Goal: Task Accomplishment & Management: Manage account settings

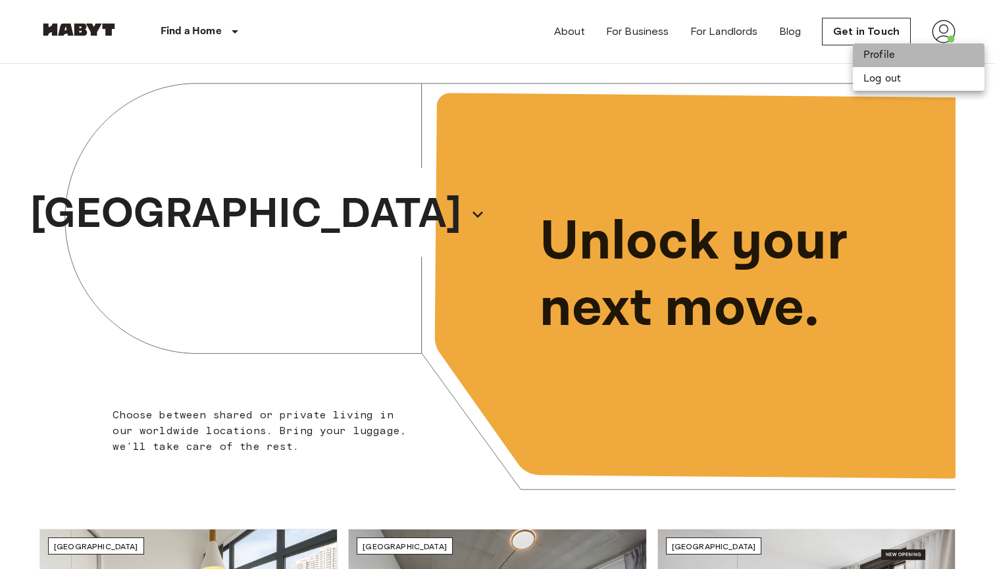
click at [912, 57] on li "Profile" at bounding box center [919, 55] width 132 height 24
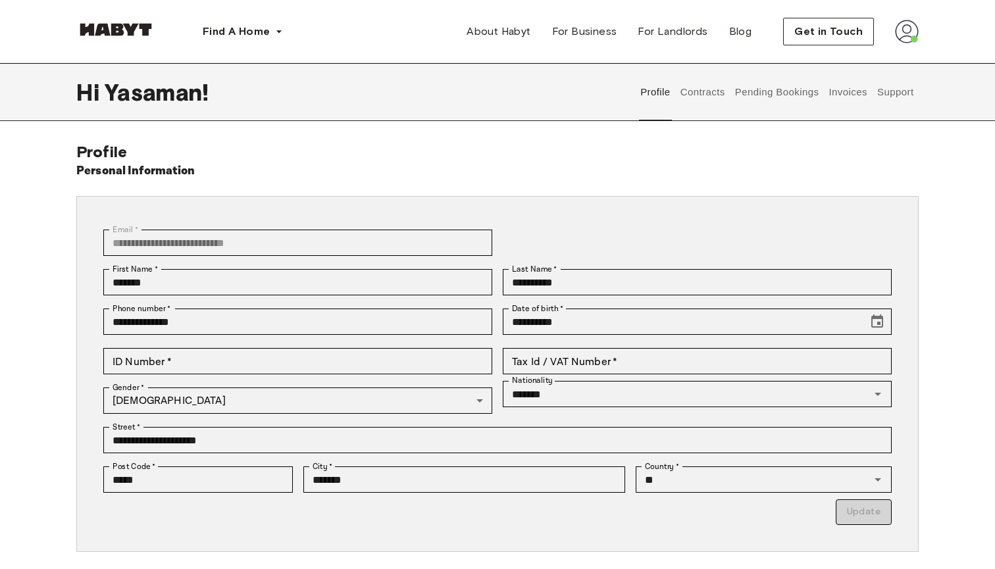
click at [896, 99] on button "Support" at bounding box center [895, 92] width 40 height 58
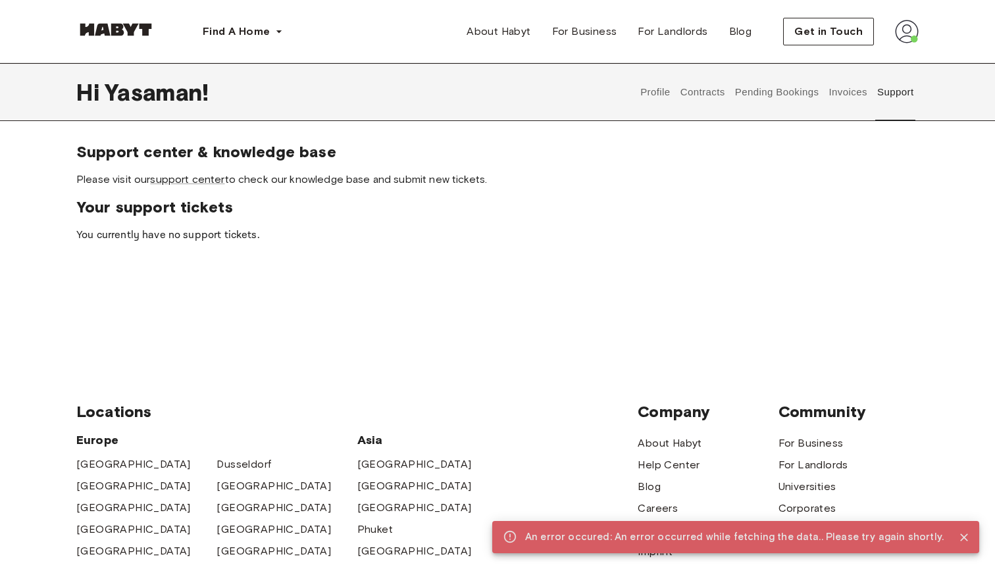
click at [847, 91] on button "Invoices" at bounding box center [847, 92] width 41 height 58
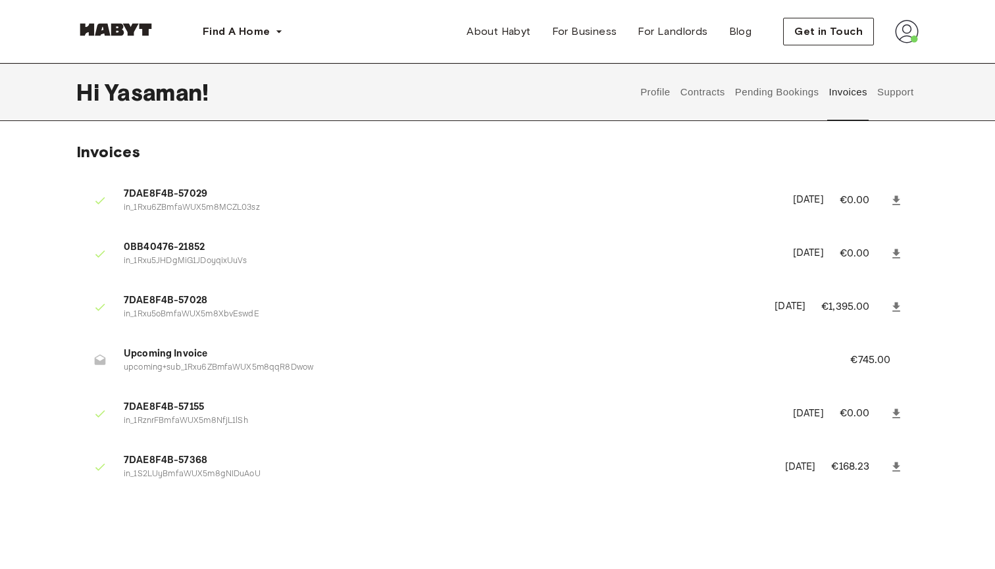
click at [791, 94] on button "Pending Bookings" at bounding box center [777, 92] width 88 height 58
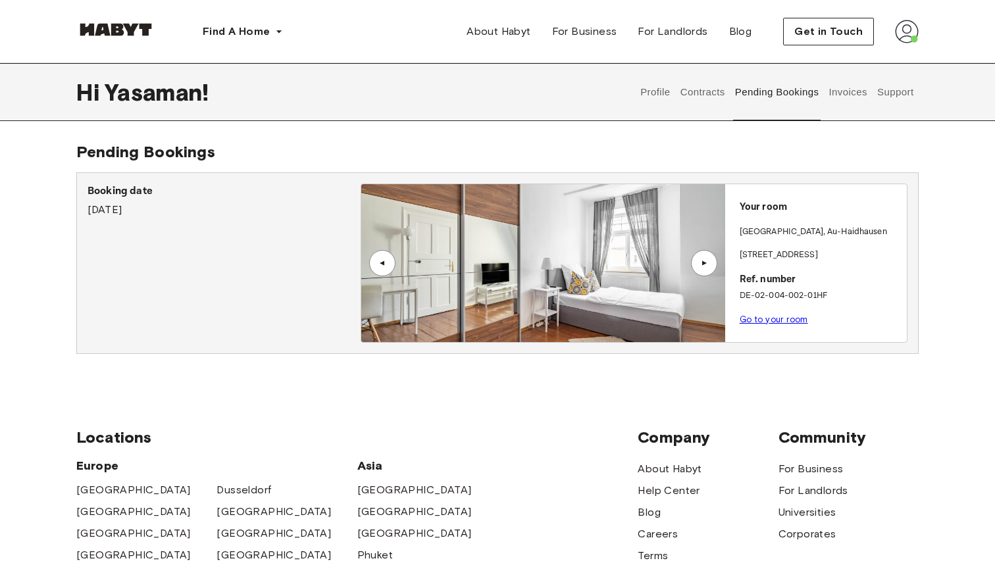
click at [704, 85] on button "Contracts" at bounding box center [703, 92] width 48 height 58
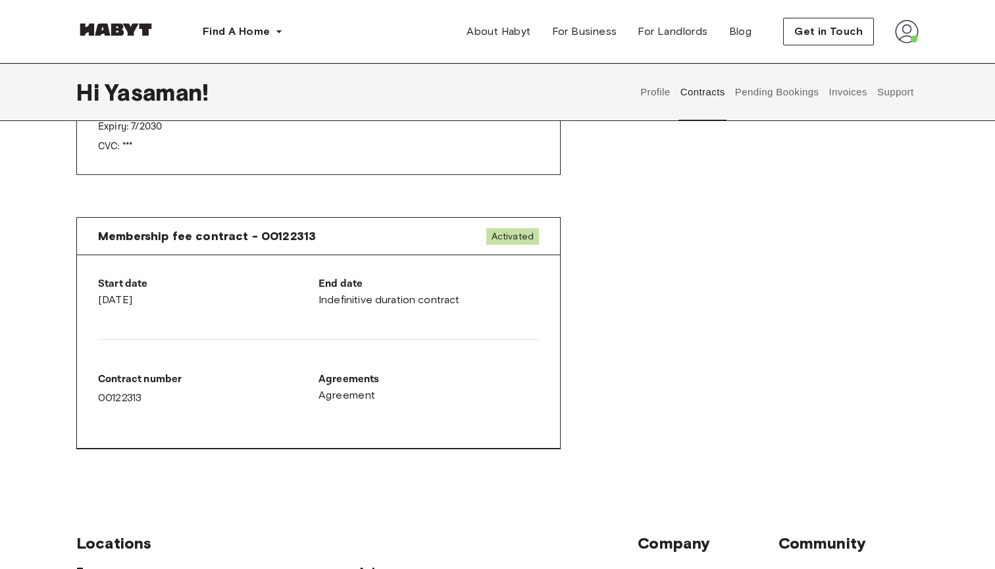
scroll to position [612, 0]
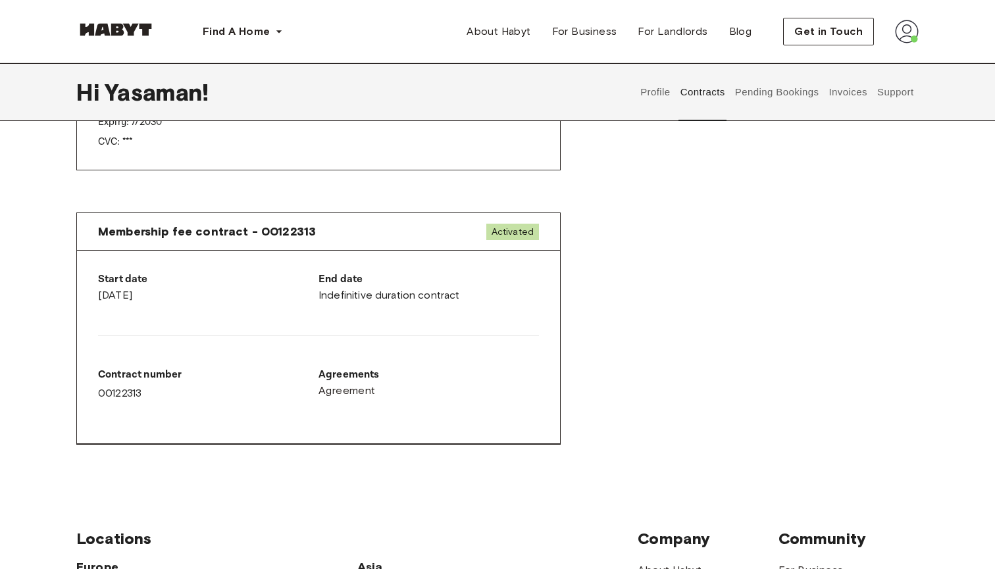
click at [648, 94] on button "Profile" at bounding box center [656, 92] width 34 height 58
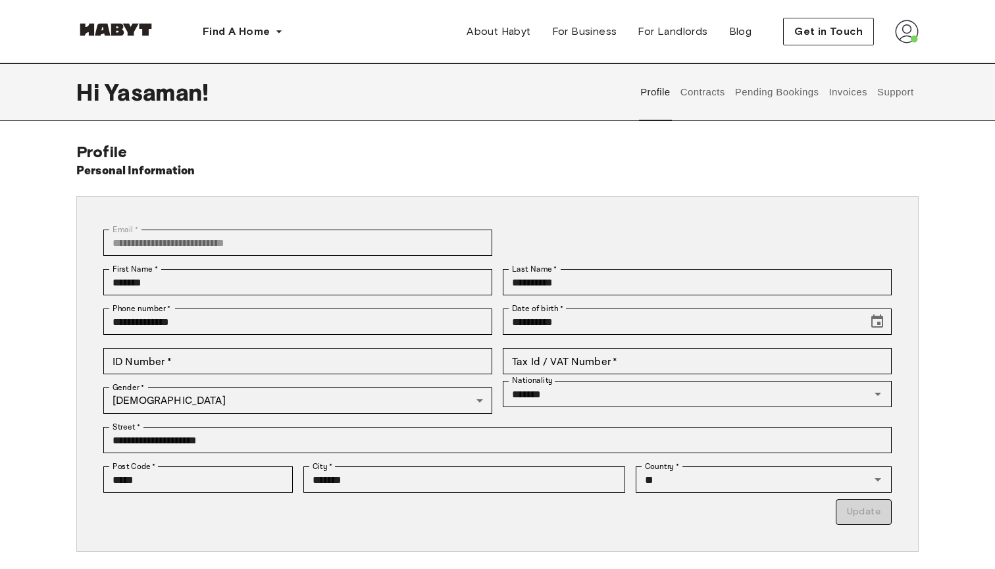
click at [712, 88] on button "Contracts" at bounding box center [703, 92] width 48 height 58
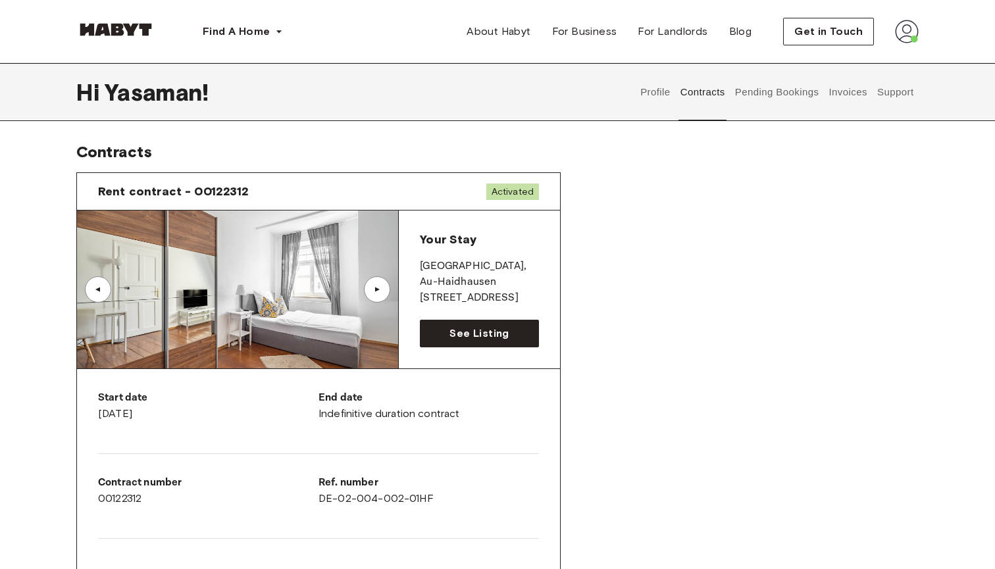
click at [378, 290] on div "▲" at bounding box center [377, 290] width 13 height 8
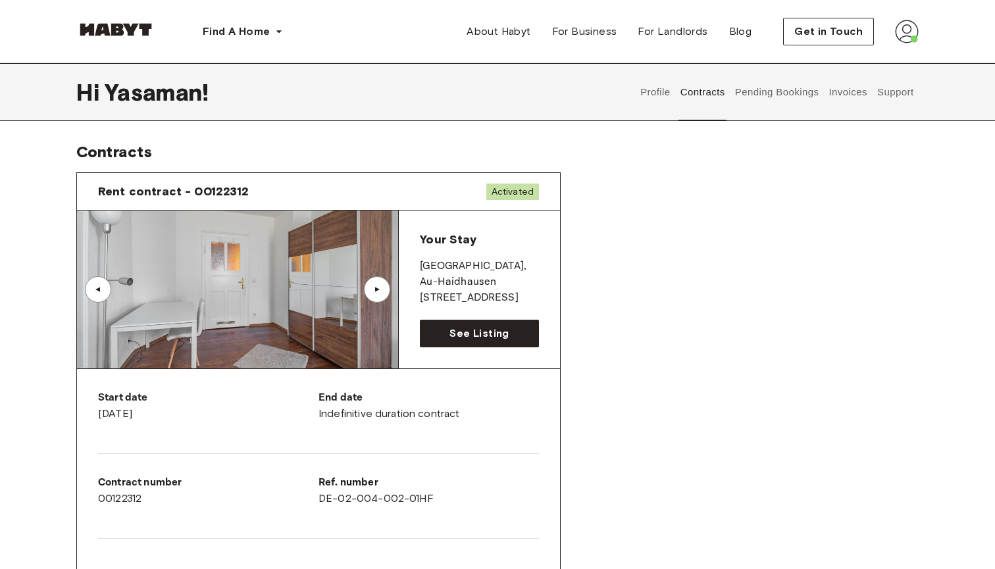
click at [378, 290] on div "▲" at bounding box center [377, 290] width 13 height 8
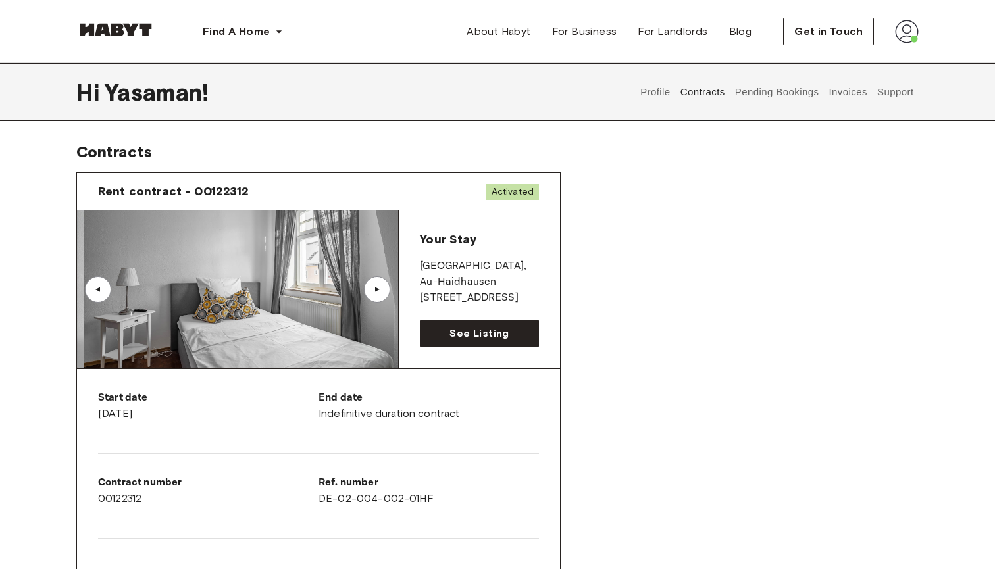
click at [378, 290] on div "▲" at bounding box center [377, 290] width 13 height 8
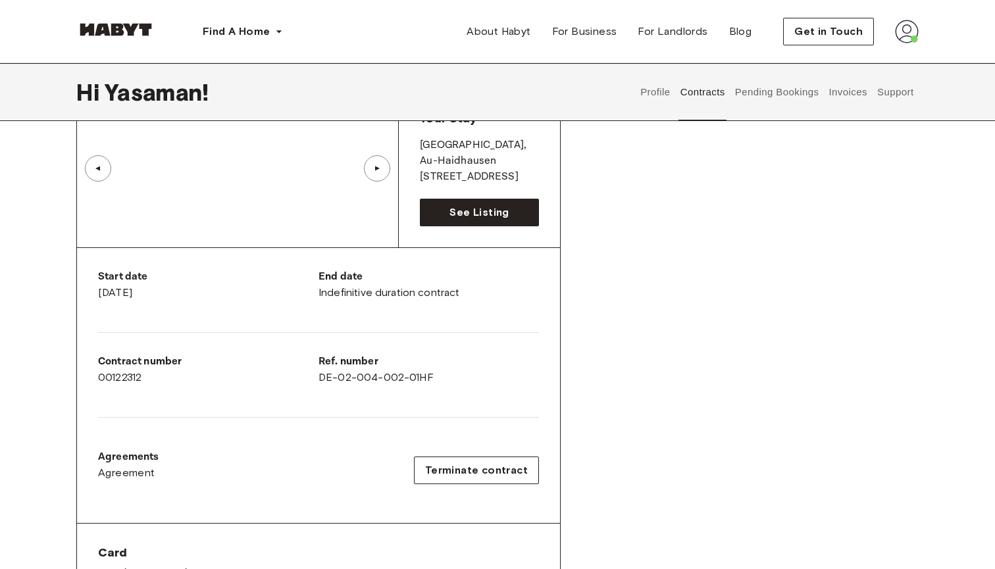
scroll to position [124, 0]
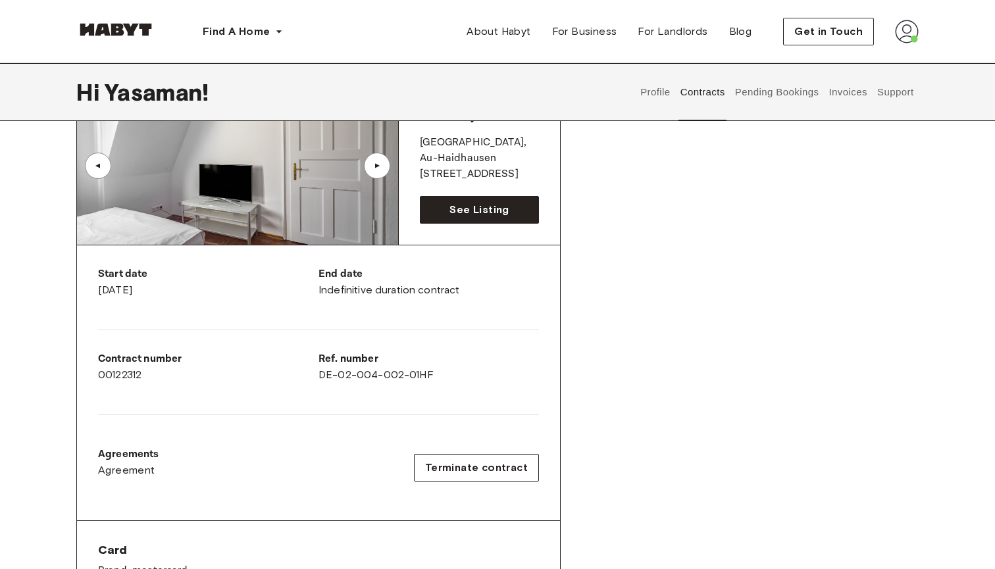
click at [867, 91] on button "Invoices" at bounding box center [847, 92] width 41 height 58
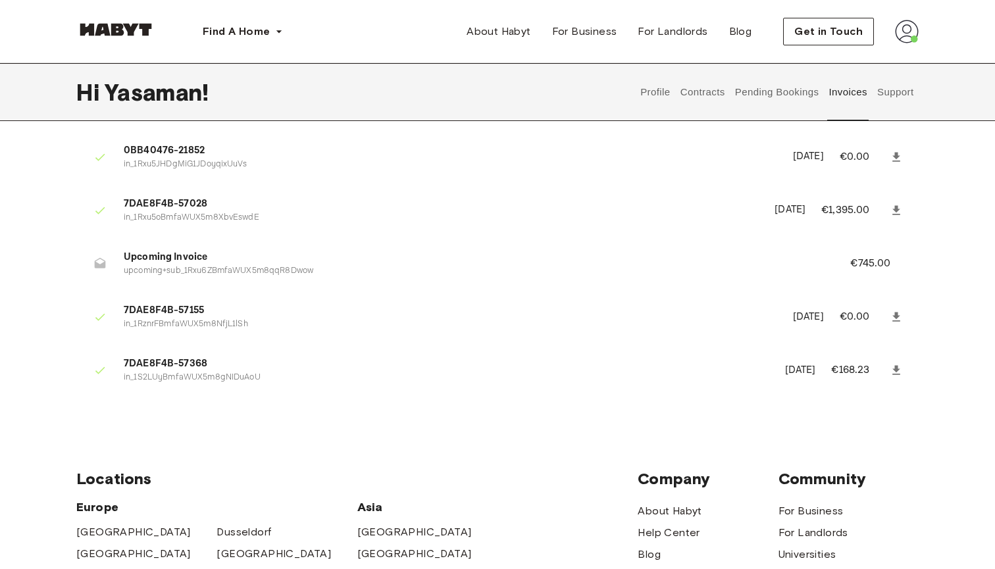
scroll to position [95, 0]
click at [784, 100] on button "Pending Bookings" at bounding box center [777, 92] width 88 height 58
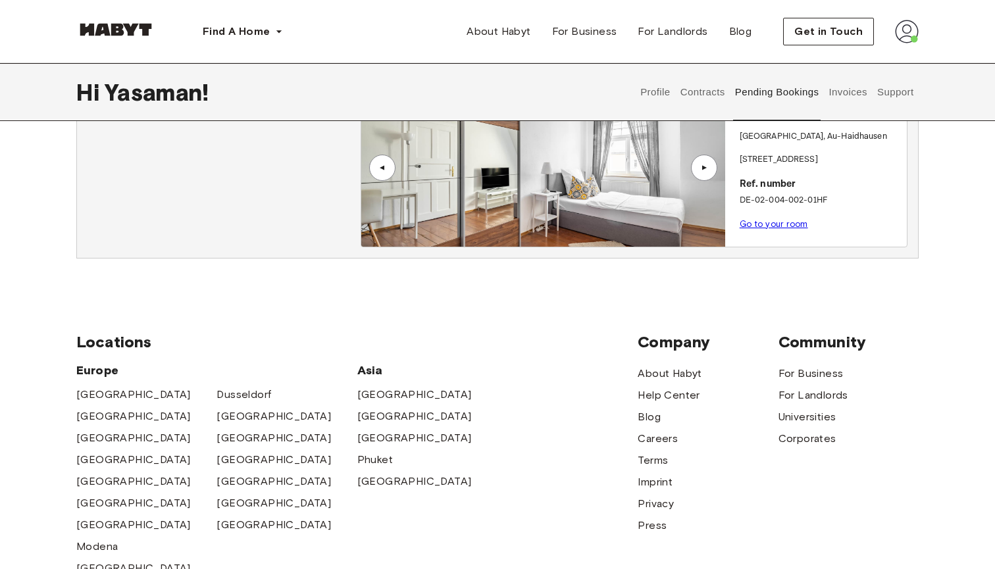
click at [679, 91] on button "Contracts" at bounding box center [703, 92] width 48 height 58
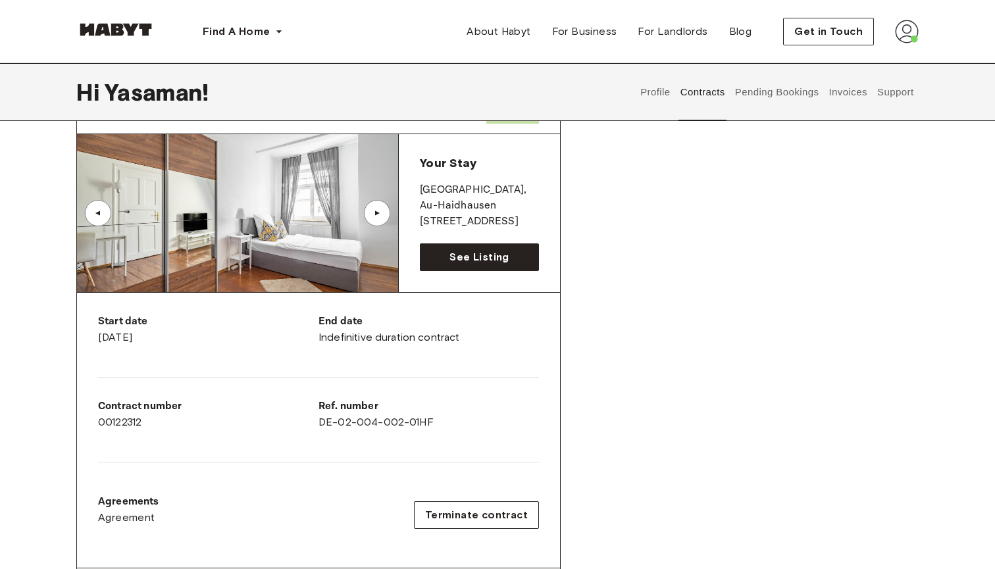
scroll to position [74, 0]
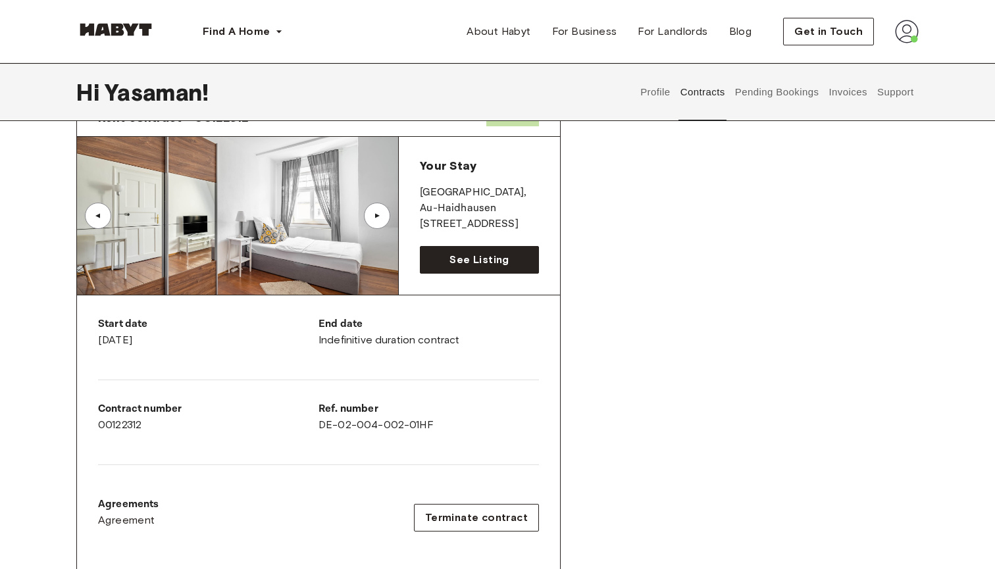
click at [379, 209] on div "▲" at bounding box center [377, 216] width 26 height 26
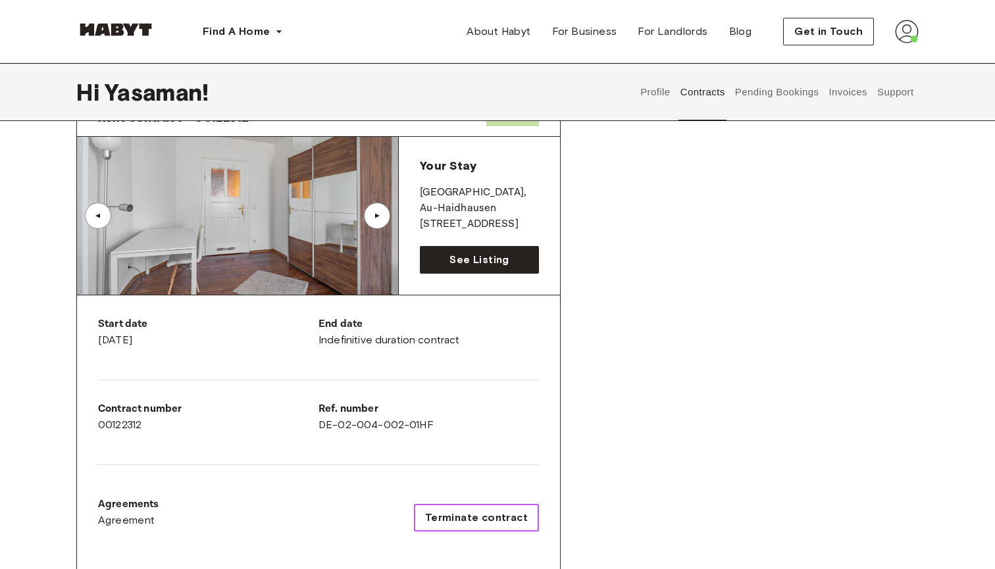
click at [445, 519] on span "Terminate contract" at bounding box center [476, 518] width 103 height 16
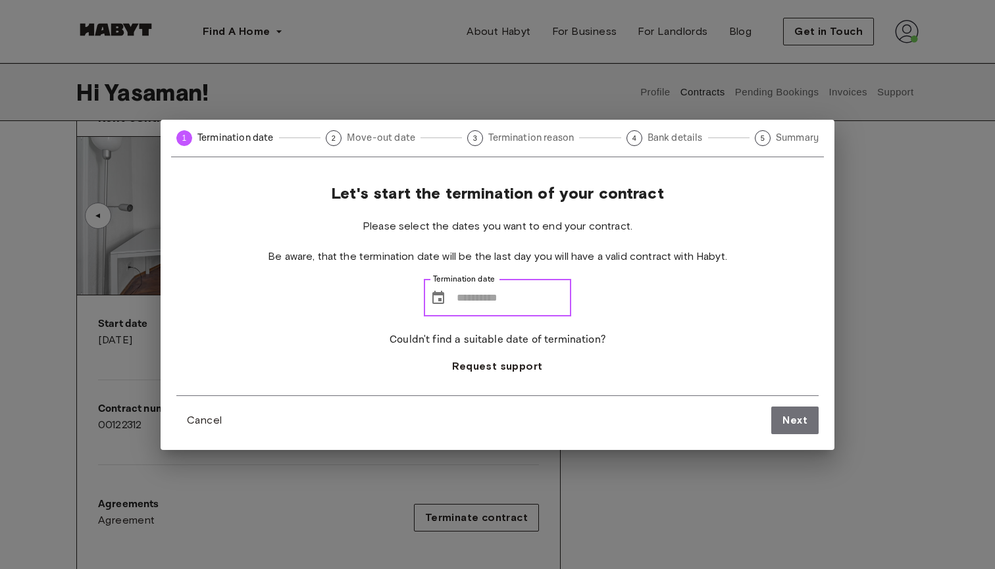
click at [476, 291] on input "Termination date" at bounding box center [514, 298] width 115 height 37
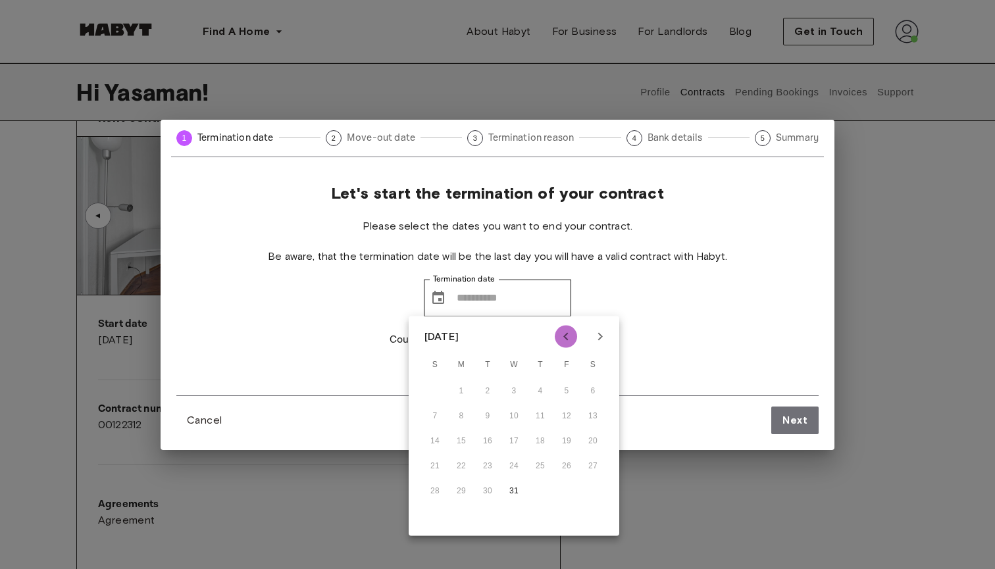
click at [567, 334] on icon "Previous month" at bounding box center [565, 337] width 5 height 8
click at [657, 344] on div "Let's start the termination of your contract Please select the dates you want t…" at bounding box center [497, 290] width 642 height 212
